Goal: Task Accomplishment & Management: Use online tool/utility

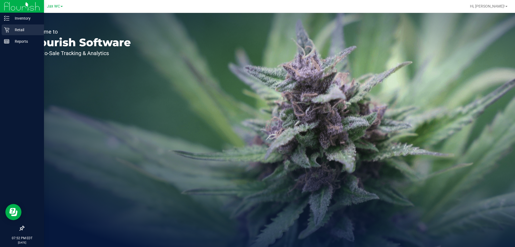
click at [23, 31] on p "Retail" at bounding box center [25, 30] width 32 height 6
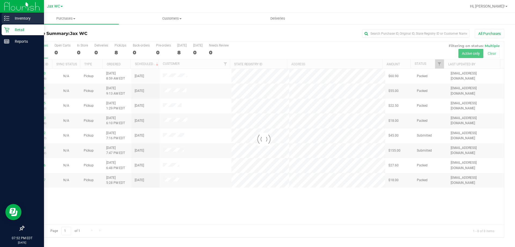
click at [25, 16] on p "Inventory" at bounding box center [25, 18] width 32 height 6
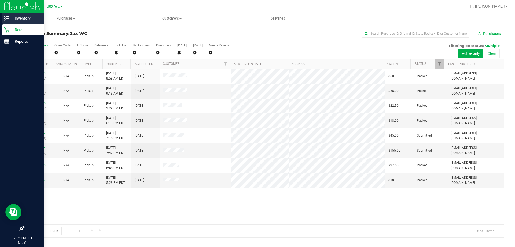
click at [9, 22] on div "Inventory" at bounding box center [23, 18] width 42 height 11
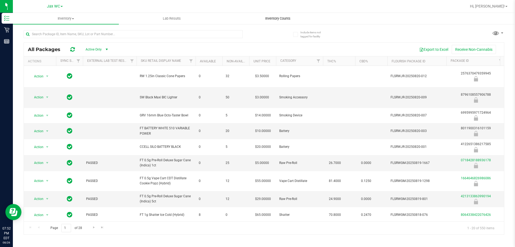
click at [282, 21] on uib-tab-heading "Inventory Counts" at bounding box center [278, 18] width 106 height 11
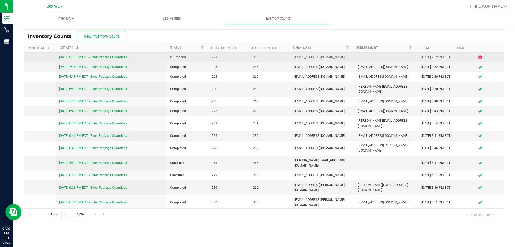
click at [76, 58] on link "[DATE] 6:31 PM EDT - Enter Package Quantities" at bounding box center [93, 57] width 68 height 4
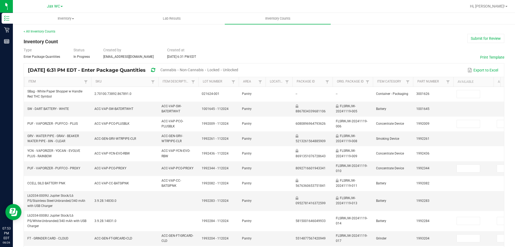
click at [176, 69] on span "Cannabis" at bounding box center [169, 70] width 16 height 4
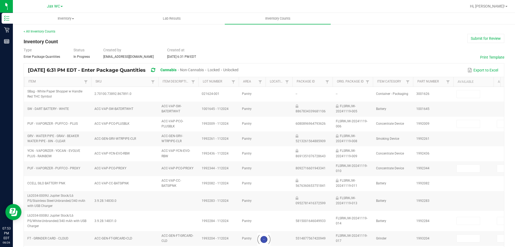
type input "23"
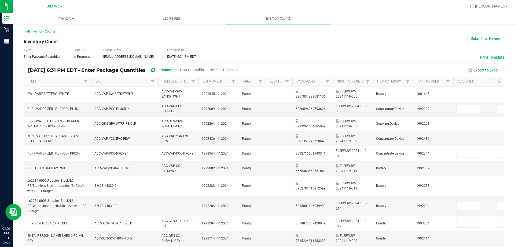
click at [239, 68] on span "Unlocked" at bounding box center [230, 70] width 15 height 4
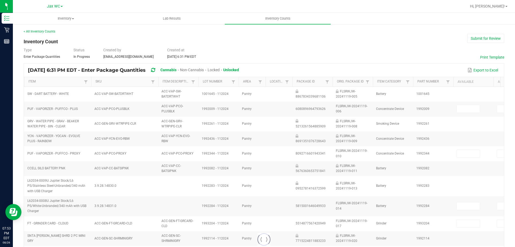
type input "6"
type input "0"
type input "11"
type input "0"
type input "11"
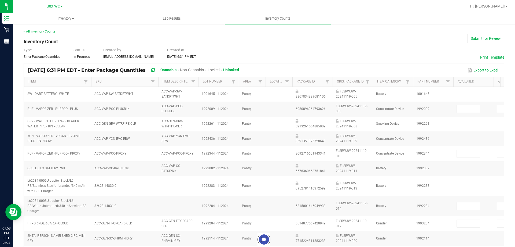
type input "0"
type input "2"
type input "0"
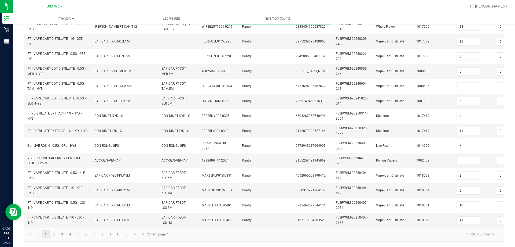
scroll to position [163, 0]
click at [50, 231] on link "2" at bounding box center [54, 234] width 8 height 8
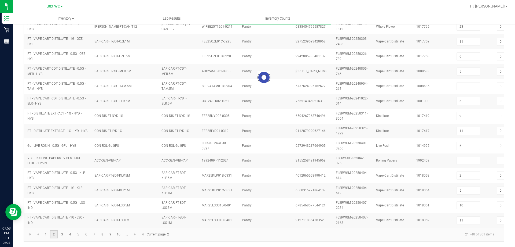
type input "5"
type input "4"
type input "0"
type input "3"
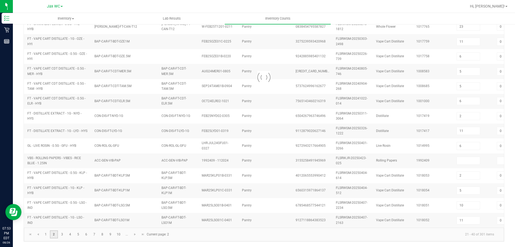
type input "0"
type input "3"
type input "18"
type input "3"
type input "0"
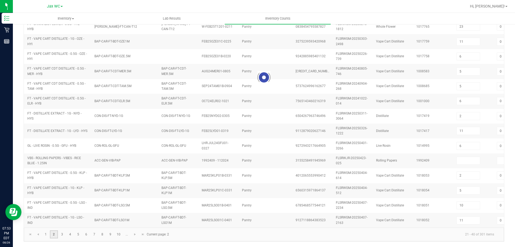
type input "4"
type input "0"
type input "4"
type input "0"
type input "4"
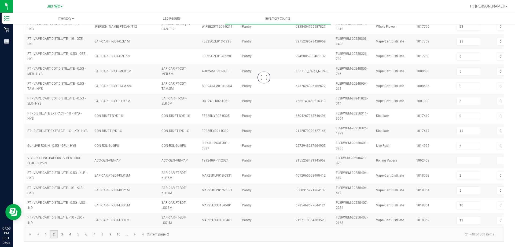
type input "0"
type input "4"
type input "8"
type input "3"
type input "13"
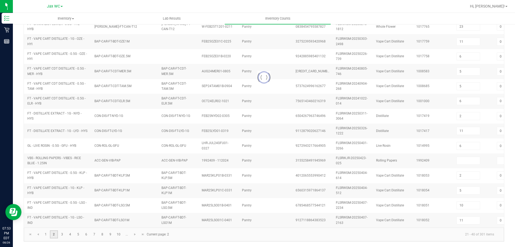
type input "8"
type input "3"
type input "5"
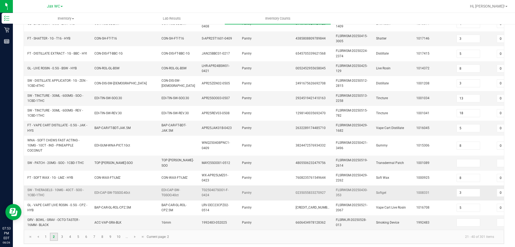
scroll to position [171, 0]
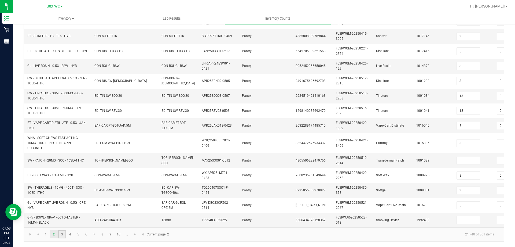
click at [63, 233] on link "3" at bounding box center [62, 234] width 8 height 8
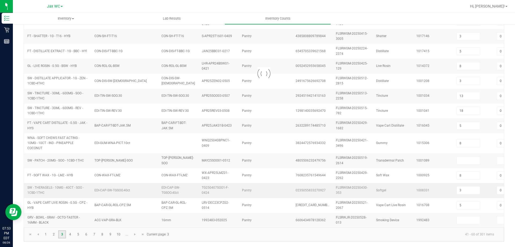
type input "3"
type input "5"
type input "2"
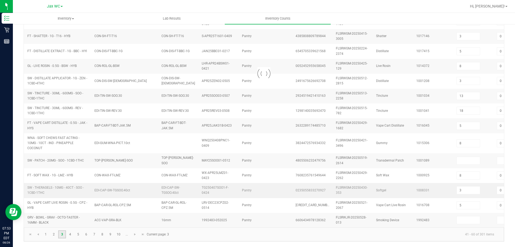
type input "6"
type input "4"
type input "0"
type input "6"
type input "9"
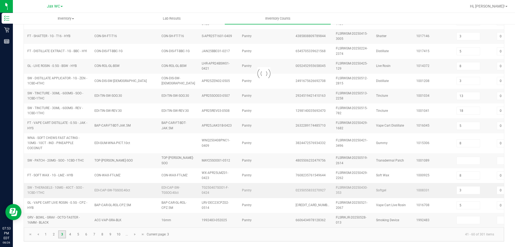
type input "2"
type input "10"
type input "3"
type input "10"
type input "1"
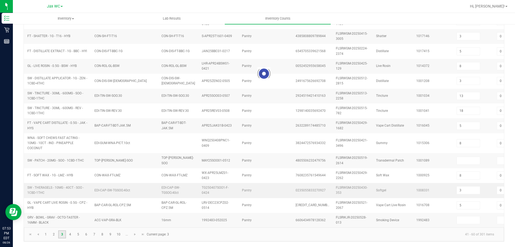
type input "1"
type input "5"
type input "3"
type input "11"
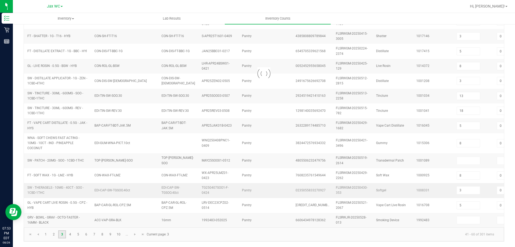
type input "0"
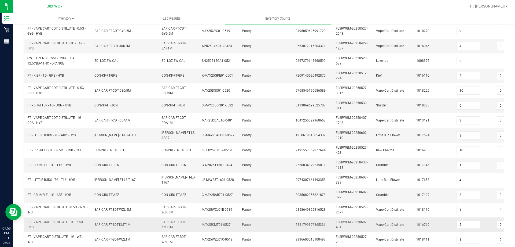
scroll to position [161, 0]
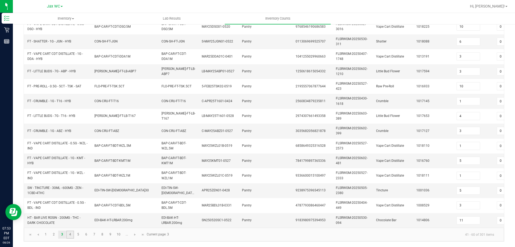
click at [70, 232] on link "4" at bounding box center [70, 234] width 8 height 8
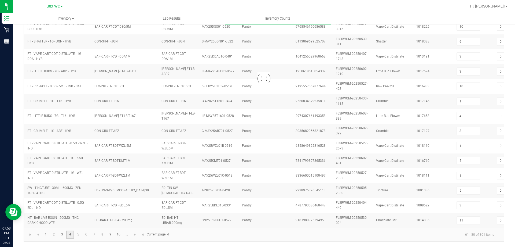
type input "16"
type input "6"
type input "7"
type input "6"
type input "1"
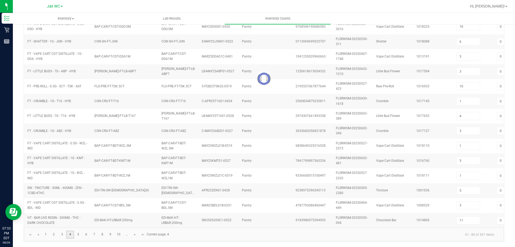
type input "2"
type input "9"
type input "5"
type input "6"
type input "2"
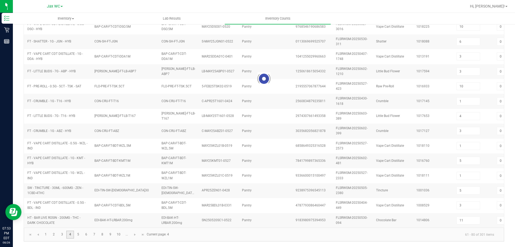
type input "6"
type input "12"
type input "3"
type input "25"
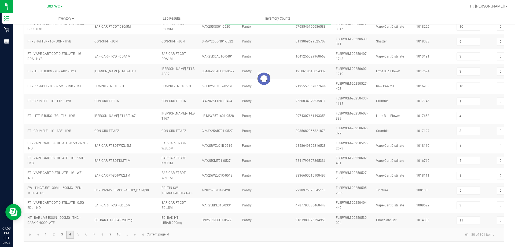
type input "1"
type input "10"
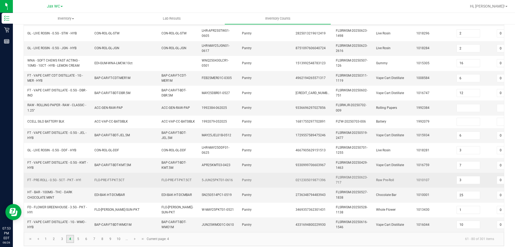
scroll to position [158, 0]
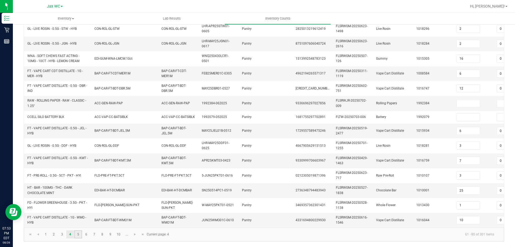
click at [76, 232] on link "5" at bounding box center [78, 234] width 8 height 8
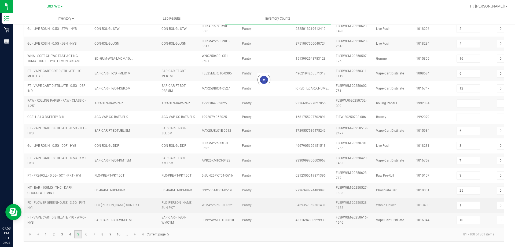
type input "10"
type input "15"
type input "7"
type input "4"
type input "3"
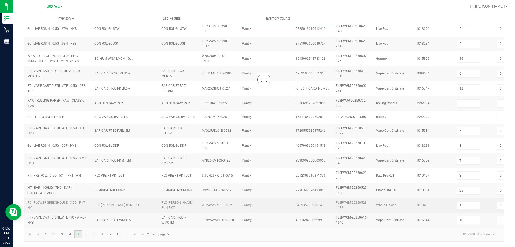
type input "6"
type input "0"
type input "8"
type input "4"
type input "2"
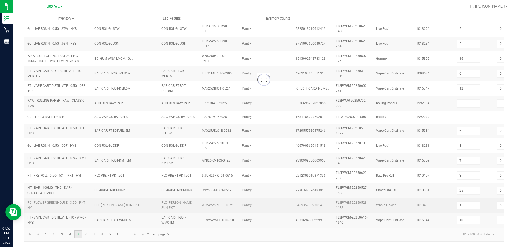
type input "6"
type input "8"
type input "3"
type input "15"
type input "0"
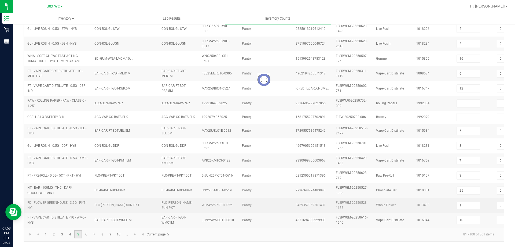
type input "7"
type input "5"
type input "7"
type input "5"
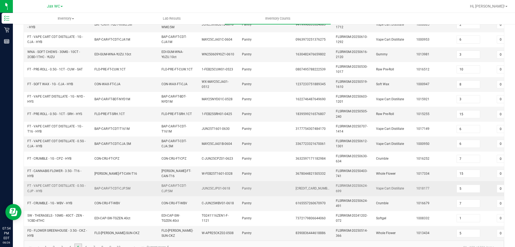
scroll to position [161, 0]
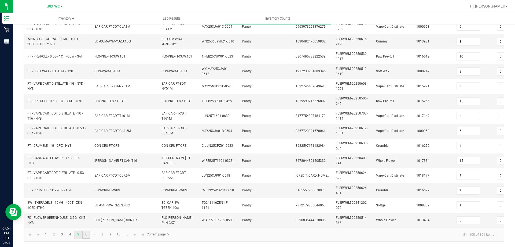
click at [86, 237] on link "6" at bounding box center [86, 234] width 8 height 8
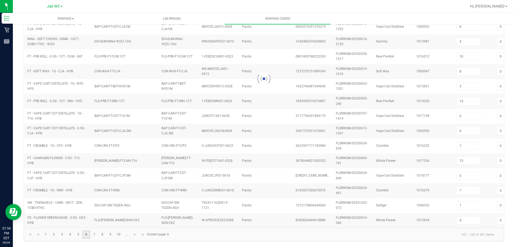
type input "5"
type input "10"
type input "3"
type input "5"
type input "33"
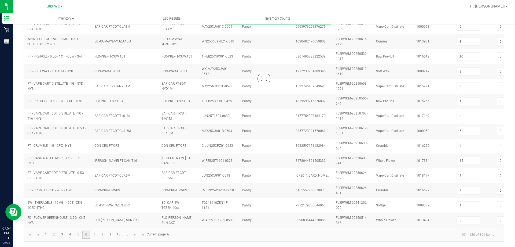
type input "21"
type input "3"
type input "10"
type input "0"
type input "9"
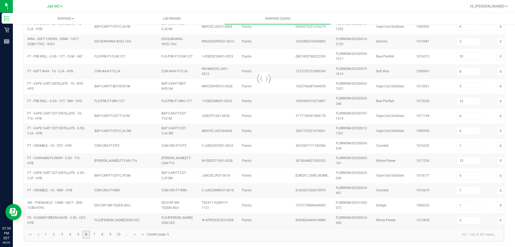
type input "8"
type input "5"
type input "17"
type input "11"
type input "1"
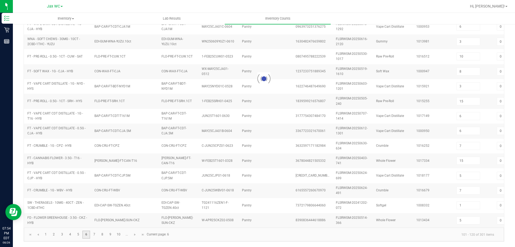
type input "4"
type input "1"
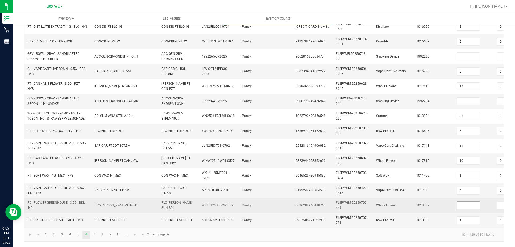
click at [461, 201] on input at bounding box center [468, 205] width 23 height 8
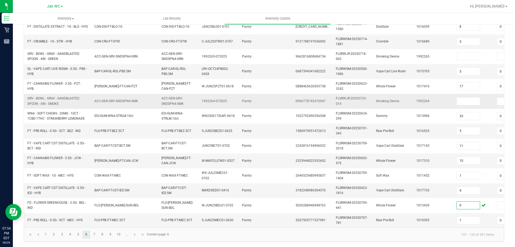
type input "0"
click at [474, 101] on td at bounding box center [474, 101] width 40 height 15
click at [93, 235] on link "7" at bounding box center [94, 234] width 8 height 8
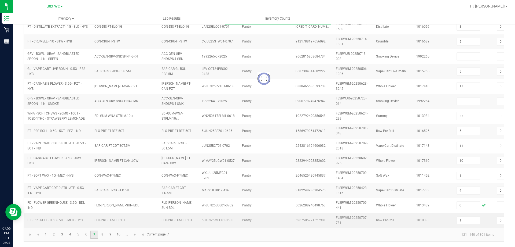
type input "11"
type input "0"
type input "7"
type input "12"
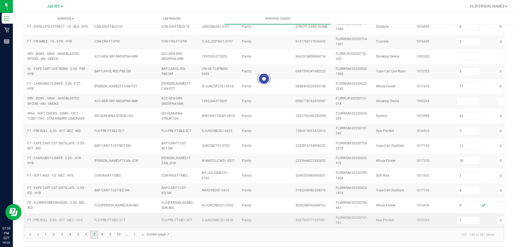
type input "2"
type input "3"
type input "7"
type input "3"
type input "1"
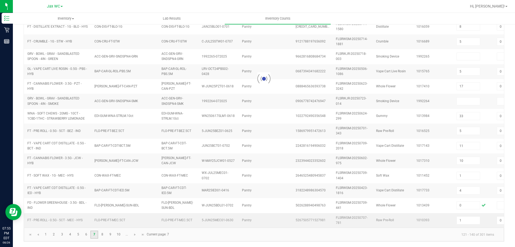
type input "11"
type input "9"
type input "20"
type input "0"
type input "7"
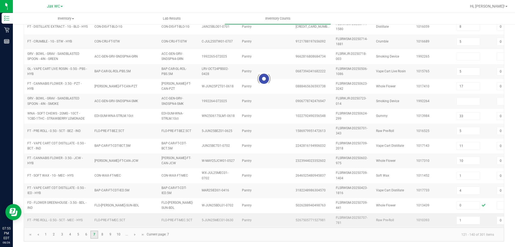
type input "4"
type input "1"
type input "9"
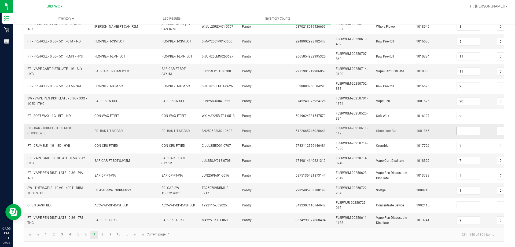
click at [464, 127] on input at bounding box center [468, 131] width 23 height 8
type input "0"
click at [104, 234] on link "8" at bounding box center [103, 234] width 8 height 8
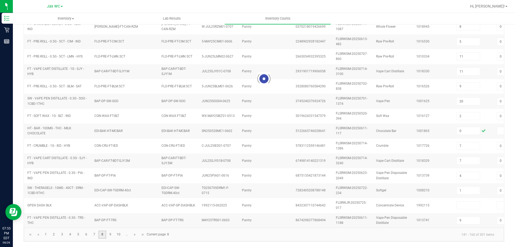
type input "12"
type input "5"
type input "0"
type input "1"
type input "6"
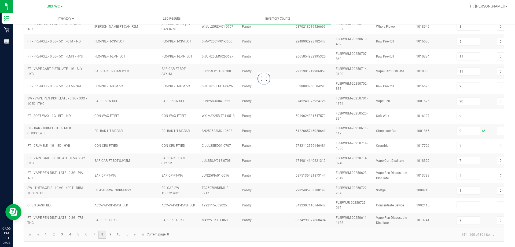
type input "10"
type input "14"
type input "5"
type input "3"
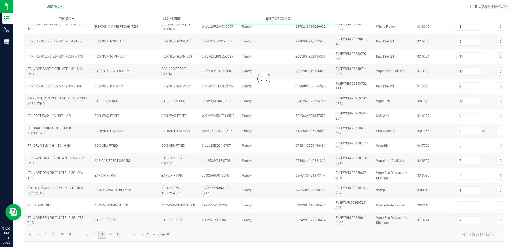
type input "19"
type input "11"
type input "1"
type input "20"
type input "17"
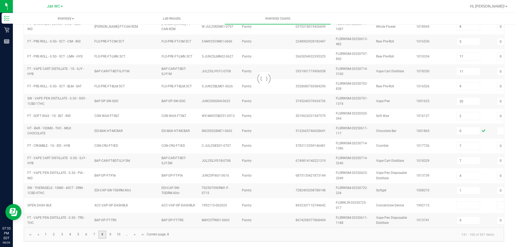
type input "12"
type input "3"
type input "8"
type input "6"
type input "5"
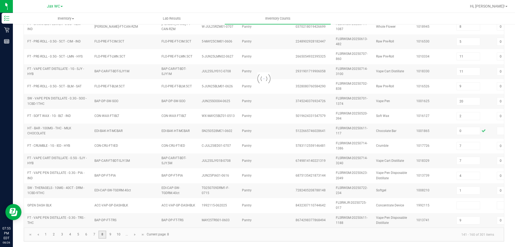
type input "0"
type input "1"
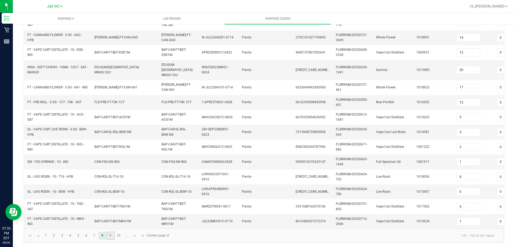
click at [110, 235] on link "9" at bounding box center [111, 235] width 8 height 8
type input "1"
type input "2"
type input "5"
type input "3"
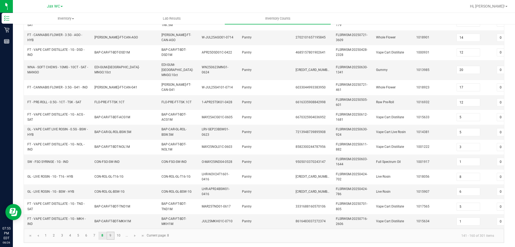
type input "7"
type input "8"
type input "10"
type input "6"
type input "11"
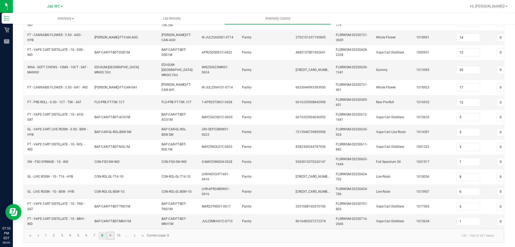
type input "10"
type input "4"
type input "1"
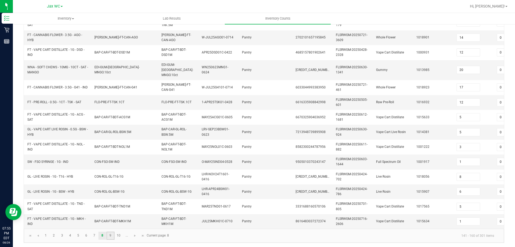
type input "5"
type input "11"
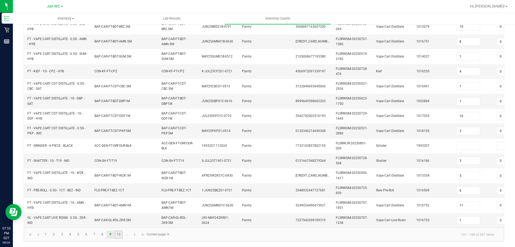
click at [119, 234] on link "10" at bounding box center [119, 234] width 8 height 8
type input "18"
type input "8"
type input "19"
type input "7"
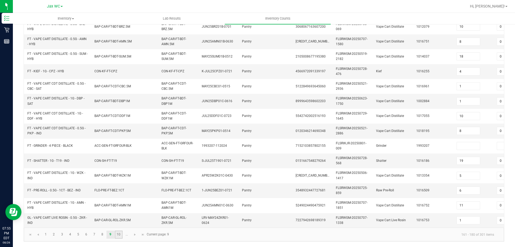
type input "1"
type input "7"
type input "2"
type input "15"
type input "6"
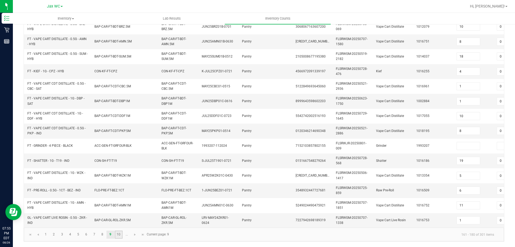
type input "1"
type input "9"
type input "5"
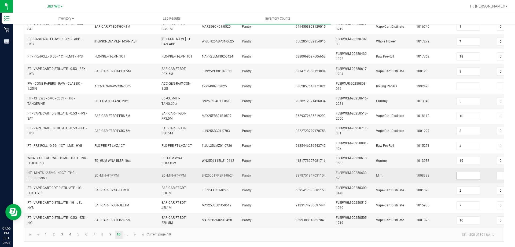
click at [464, 172] on input at bounding box center [468, 176] width 23 height 8
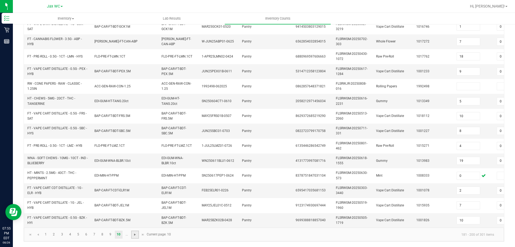
click at [133, 233] on span "Go to the next page" at bounding box center [135, 234] width 4 height 4
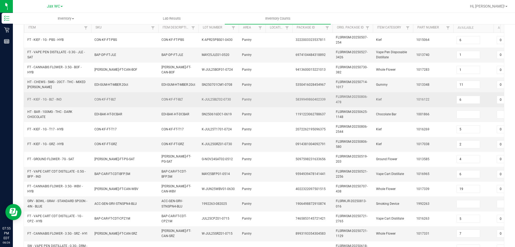
scroll to position [0, 0]
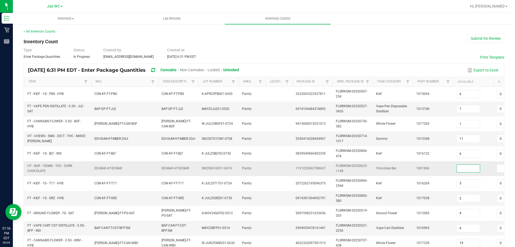
click at [459, 168] on input at bounding box center [468, 169] width 23 height 8
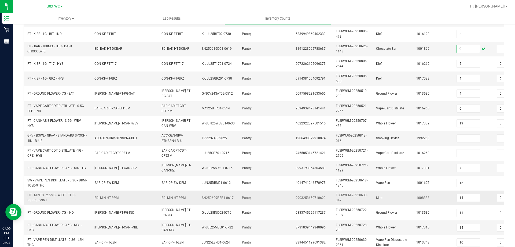
scroll to position [161, 0]
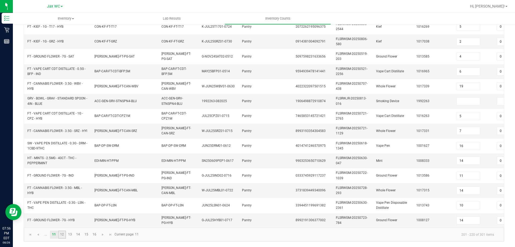
click at [62, 234] on link "12" at bounding box center [62, 234] width 8 height 8
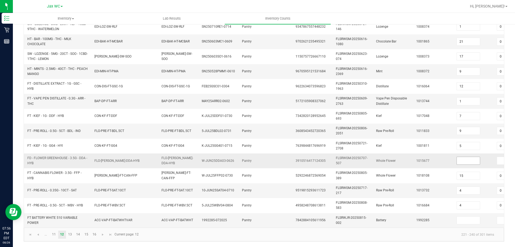
click at [461, 157] on input at bounding box center [468, 161] width 23 height 8
click at [70, 231] on link "13" at bounding box center [70, 234] width 8 height 8
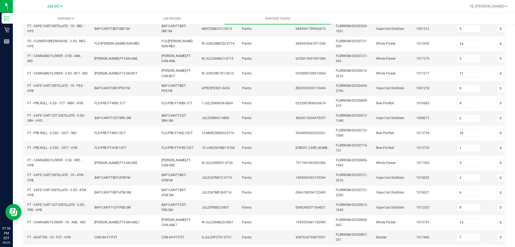
scroll to position [0, 0]
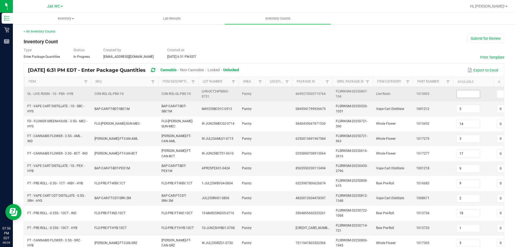
click at [462, 97] on input at bounding box center [468, 94] width 23 height 8
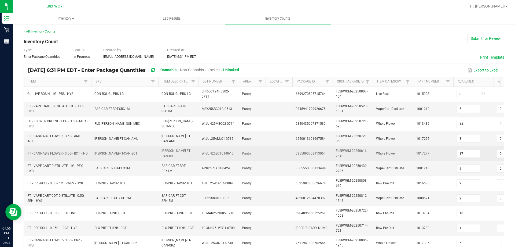
click at [265, 146] on td "Pantry" at bounding box center [252, 153] width 27 height 15
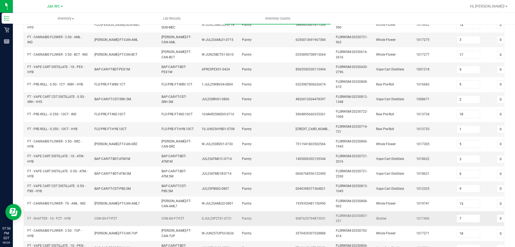
scroll to position [161, 0]
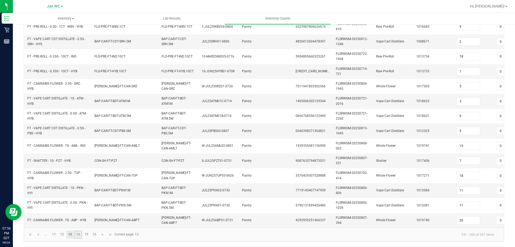
click at [76, 233] on link "14" at bounding box center [78, 234] width 8 height 8
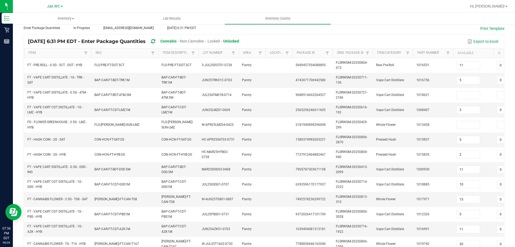
scroll to position [26, 0]
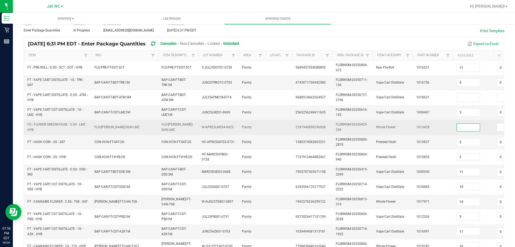
click at [464, 126] on input at bounding box center [468, 127] width 23 height 8
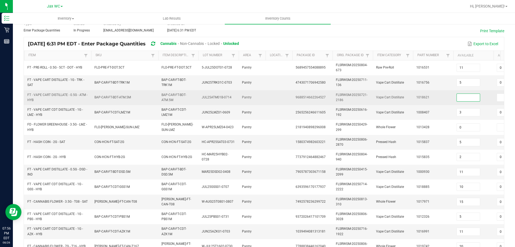
click at [467, 95] on input at bounding box center [468, 98] width 23 height 8
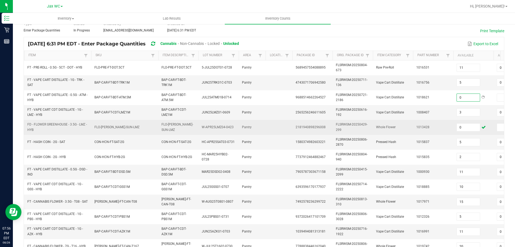
click at [276, 127] on td at bounding box center [279, 127] width 27 height 15
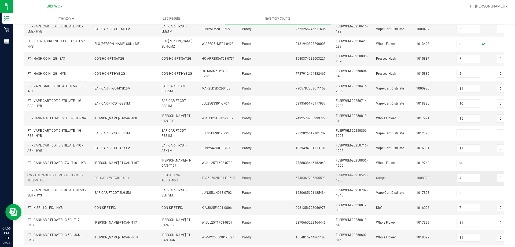
scroll to position [161, 0]
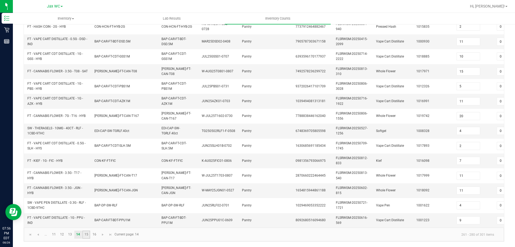
click at [87, 236] on link "15" at bounding box center [86, 234] width 8 height 8
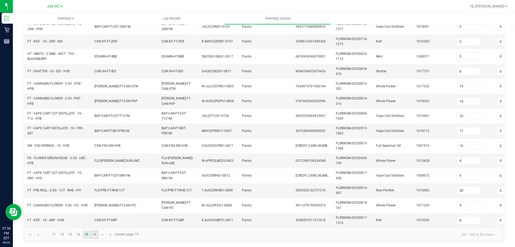
click at [96, 236] on link "16" at bounding box center [94, 234] width 8 height 8
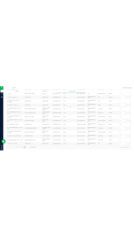
scroll to position [0, 0]
